Goal: Use online tool/utility: Utilize a website feature to perform a specific function

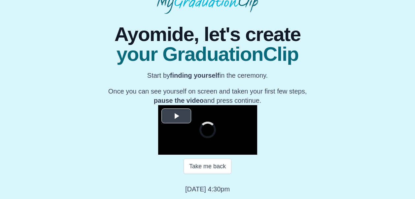
scroll to position [123, 0]
click at [176, 116] on span "Video Player" at bounding box center [176, 116] width 0 height 0
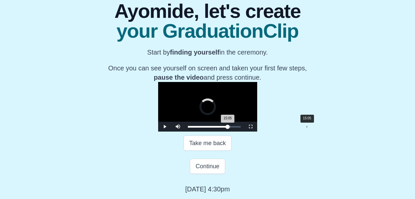
click at [307, 127] on div "15:05" at bounding box center [307, 127] width 0 height 2
click at [301, 127] on div "14:20" at bounding box center [301, 127] width 0 height 2
click at [244, 131] on div "Loaded : 0% 14:48 14:48 Progress : 0%" at bounding box center [214, 127] width 59 height 10
click at [226, 127] on div "14:48 Progress : 0%" at bounding box center [207, 127] width 38 height 2
click at [227, 127] on div "15:06 Progress : 0%" at bounding box center [207, 127] width 39 height 2
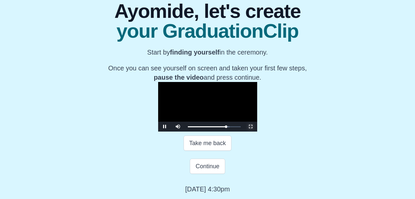
drag, startPoint x: 306, startPoint y: 150, endPoint x: 300, endPoint y: 176, distance: 27.2
click at [251, 126] on span "Video Player" at bounding box center [251, 126] width 0 height 0
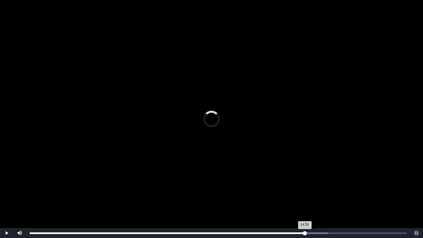
click at [305, 198] on div "14:59 Progress : 0%" at bounding box center [167, 233] width 275 height 2
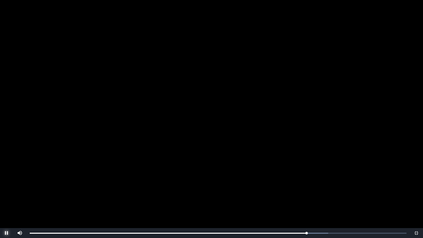
click at [7, 198] on span "Video Player" at bounding box center [7, 233] width 0 height 0
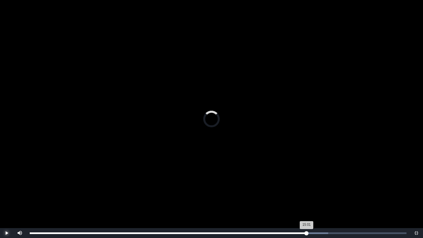
click at [306, 198] on div "15:01 Progress : 0%" at bounding box center [168, 233] width 277 height 2
click at [306, 198] on div "14:59 Progress : 0%" at bounding box center [168, 233] width 276 height 2
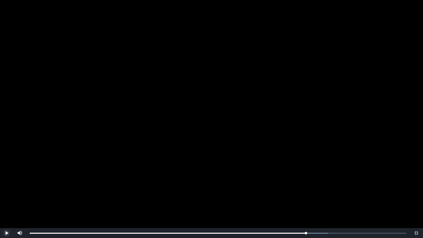
click at [0, 198] on button "Play" at bounding box center [6, 233] width 13 height 10
click at [0, 198] on button "Pause" at bounding box center [6, 233] width 13 height 10
click at [0, 198] on button "Play" at bounding box center [6, 233] width 13 height 10
click at [416, 198] on span "Video Player" at bounding box center [416, 233] width 0 height 0
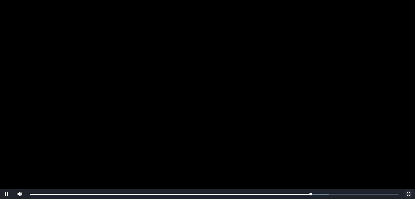
scroll to position [99, 0]
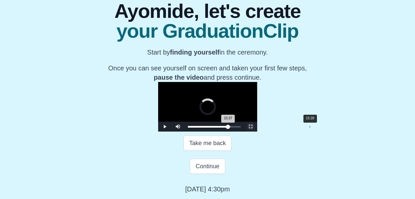
click at [228, 127] on div "15:37 Progress : 0%" at bounding box center [208, 127] width 40 height 2
click at [228, 127] on div "15:23 Progress : 0%" at bounding box center [208, 127] width 40 height 2
click at [228, 127] on div "15:24 Progress : 0%" at bounding box center [208, 127] width 40 height 2
click at [227, 127] on div "15:08 Progress : 0%" at bounding box center [207, 127] width 39 height 2
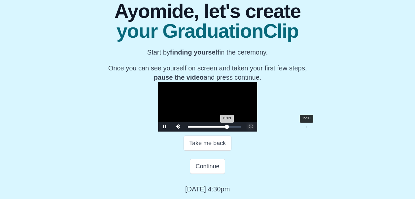
click at [227, 127] on div "15:09 Progress : 0%" at bounding box center [207, 127] width 39 height 2
click at [165, 126] on span "Video Player" at bounding box center [165, 126] width 0 height 0
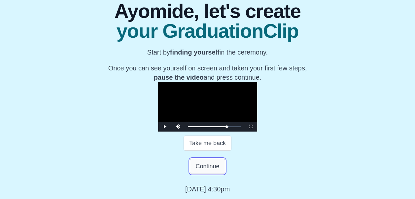
click at [210, 174] on button "Continue" at bounding box center [207, 166] width 35 height 15
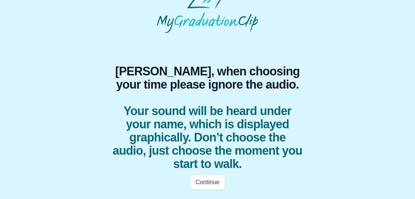
scroll to position [16, 0]
drag, startPoint x: 210, startPoint y: 178, endPoint x: 208, endPoint y: 99, distance: 78.9
click at [207, 105] on div "Ayomide, when choosing your time please ignore the audio. Your sound will be he…" at bounding box center [208, 113] width 208 height 161
click at [218, 180] on button "Continue" at bounding box center [207, 181] width 35 height 15
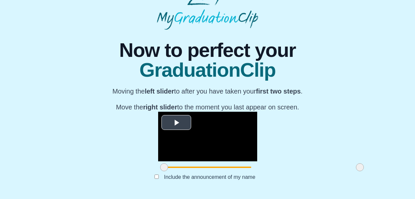
scroll to position [82, 0]
drag, startPoint x: 257, startPoint y: 170, endPoint x: 309, endPoint y: 180, distance: 53.1
click at [257, 170] on div at bounding box center [207, 167] width 99 height 12
click at [356, 171] on span at bounding box center [360, 167] width 8 height 8
drag, startPoint x: 305, startPoint y: 172, endPoint x: 314, endPoint y: 171, distance: 9.0
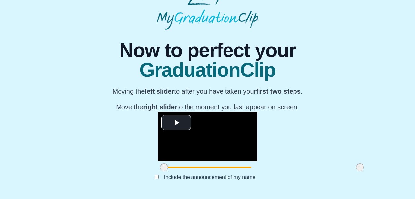
click at [314, 171] on div "**********" at bounding box center [207, 112] width 405 height 164
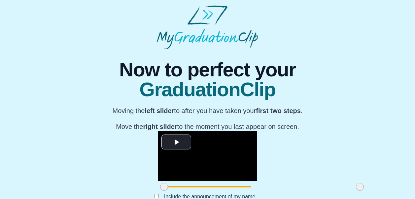
scroll to position [0, 0]
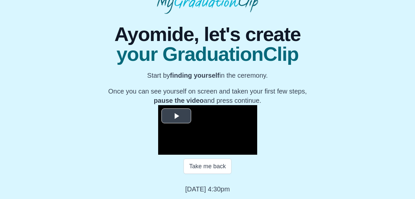
scroll to position [123, 0]
click at [254, 105] on video "Video Player" at bounding box center [207, 130] width 99 height 50
click at [235, 130] on video "Video Player" at bounding box center [207, 130] width 99 height 50
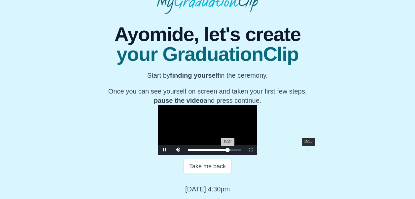
click at [228, 149] on div "15:27 Progress : 0%" at bounding box center [208, 150] width 40 height 2
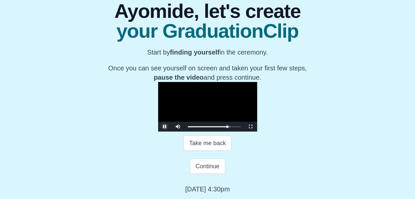
click at [165, 126] on span "Video Player" at bounding box center [165, 126] width 0 height 0
click at [196, 174] on button "Continue" at bounding box center [207, 166] width 35 height 15
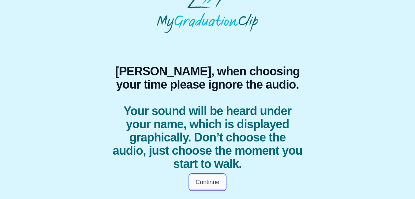
click at [194, 182] on button "Continue" at bounding box center [207, 181] width 35 height 15
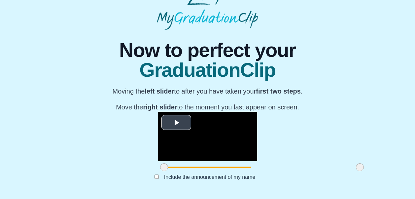
scroll to position [87, 0]
drag, startPoint x: 304, startPoint y: 165, endPoint x: 308, endPoint y: 164, distance: 5.1
click at [312, 164] on div "**********" at bounding box center [207, 112] width 405 height 164
click at [176, 123] on span "Video Player" at bounding box center [176, 123] width 0 height 0
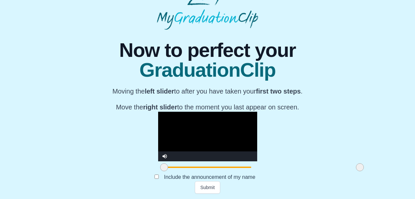
click at [158, 168] on div at bounding box center [164, 167] width 12 height 12
drag, startPoint x: 112, startPoint y: 167, endPoint x: 104, endPoint y: 163, distance: 8.6
click at [158, 163] on div at bounding box center [164, 167] width 12 height 12
click at [162, 112] on video "Video Player" at bounding box center [207, 137] width 99 height 50
click at [158, 129] on video "Video Player" at bounding box center [207, 137] width 99 height 50
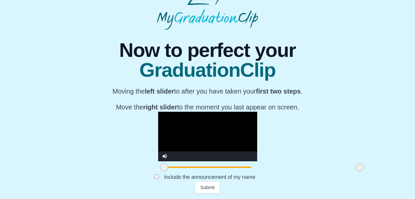
drag, startPoint x: 110, startPoint y: 166, endPoint x: 98, endPoint y: 166, distance: 12.2
click at [98, 166] on div "**********" at bounding box center [207, 112] width 405 height 164
click at [161, 115] on video "Video Player" at bounding box center [207, 137] width 99 height 50
drag, startPoint x: 110, startPoint y: 166, endPoint x: 97, endPoint y: 164, distance: 12.8
click at [96, 165] on div "**********" at bounding box center [207, 112] width 405 height 164
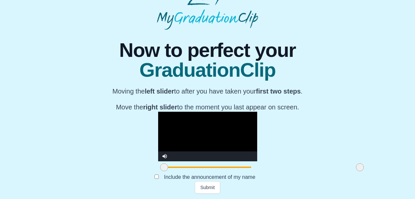
click at [249, 112] on video "Video Player" at bounding box center [207, 137] width 99 height 50
drag, startPoint x: 304, startPoint y: 167, endPoint x: 284, endPoint y: 161, distance: 20.8
click at [344, 167] on span at bounding box center [348, 167] width 8 height 8
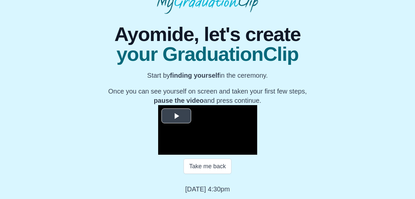
scroll to position [123, 0]
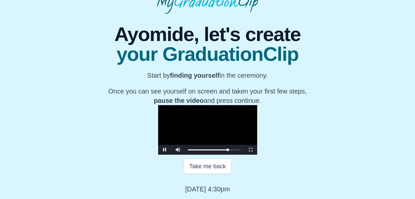
click at [242, 116] on video "Video Player" at bounding box center [207, 130] width 99 height 50
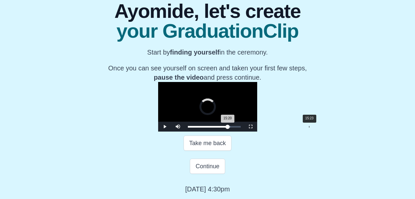
click at [228, 127] on div "15:20 Progress : 0%" at bounding box center [208, 127] width 40 height 2
click at [227, 127] on div "15:13 Progress : 0%" at bounding box center [207, 127] width 39 height 2
click at [227, 127] on div "15:10 Progress : 0%" at bounding box center [207, 127] width 39 height 2
click at [227, 127] on div "15:03 Progress : 0%" at bounding box center [207, 127] width 39 height 2
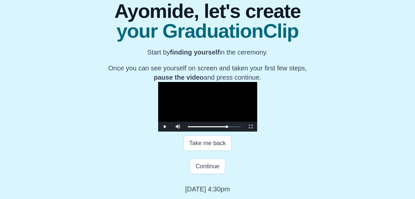
click at [243, 114] on video "Video Player" at bounding box center [207, 107] width 99 height 50
click at [227, 127] on div "14:55 Progress : 0%" at bounding box center [207, 127] width 39 height 2
click at [227, 127] on div "15:00 Progress : 0%" at bounding box center [207, 127] width 39 height 2
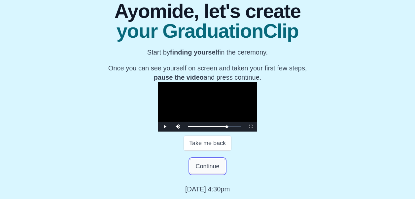
click at [214, 174] on button "Continue" at bounding box center [207, 166] width 35 height 15
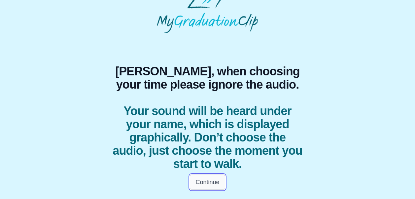
click at [211, 174] on button "Continue" at bounding box center [207, 181] width 35 height 15
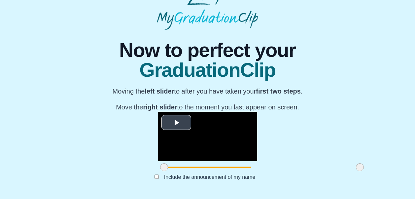
scroll to position [87, 0]
drag, startPoint x: 112, startPoint y: 167, endPoint x: 300, endPoint y: 156, distance: 188.3
click at [158, 155] on div "**********" at bounding box center [207, 142] width 99 height 61
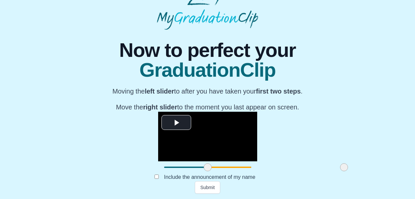
drag, startPoint x: 308, startPoint y: 166, endPoint x: 292, endPoint y: 164, distance: 15.9
click at [340, 164] on span at bounding box center [344, 167] width 8 height 8
drag, startPoint x: 291, startPoint y: 167, endPoint x: 362, endPoint y: 118, distance: 86.8
click at [361, 119] on div "**********" at bounding box center [207, 112] width 405 height 164
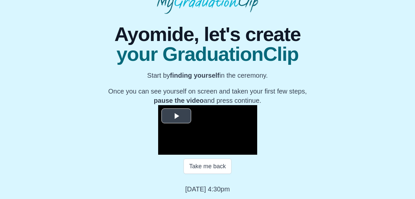
scroll to position [123, 0]
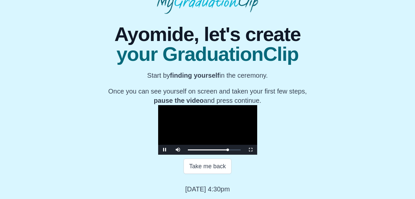
click at [207, 137] on video "Video Player" at bounding box center [207, 130] width 99 height 50
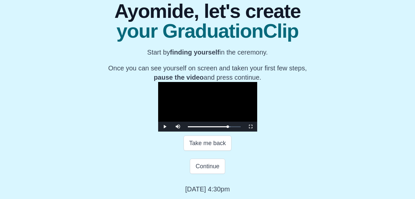
click at [206, 131] on video "Video Player" at bounding box center [207, 107] width 99 height 50
click at [214, 174] on button "Continue" at bounding box center [207, 166] width 35 height 15
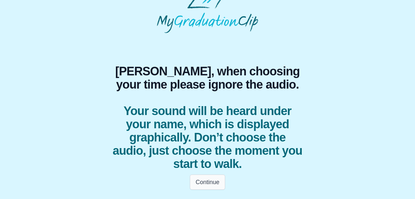
scroll to position [16, 0]
click at [208, 179] on button "Continue" at bounding box center [207, 181] width 35 height 15
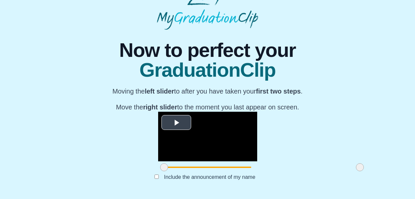
scroll to position [87, 0]
drag, startPoint x: 111, startPoint y: 169, endPoint x: 166, endPoint y: 172, distance: 55.2
click at [174, 170] on span at bounding box center [178, 167] width 8 height 8
drag, startPoint x: 306, startPoint y: 166, endPoint x: 284, endPoint y: 169, distance: 22.3
click at [334, 169] on span at bounding box center [338, 167] width 8 height 8
